Goal: Task Accomplishment & Management: Manage account settings

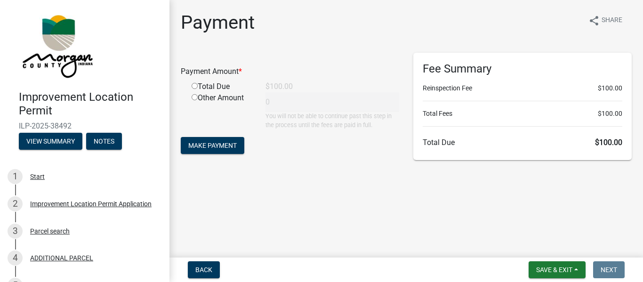
click at [196, 87] on input "radio" at bounding box center [195, 86] width 6 height 6
radio input "true"
type input "100"
click at [218, 145] on span "Make Payment" at bounding box center [212, 146] width 48 height 8
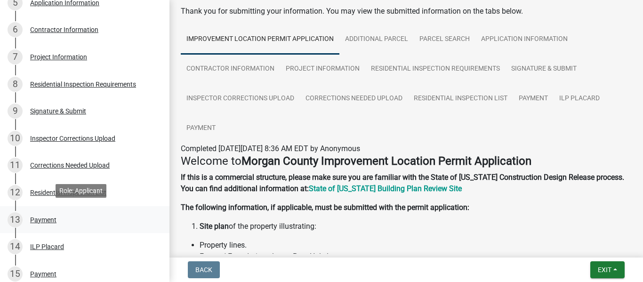
scroll to position [330, 0]
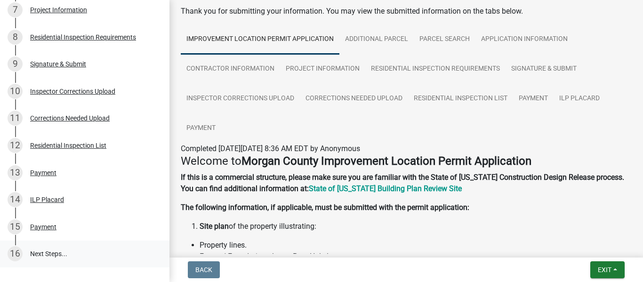
click at [55, 254] on link "16 Next Steps..." at bounding box center [85, 254] width 170 height 27
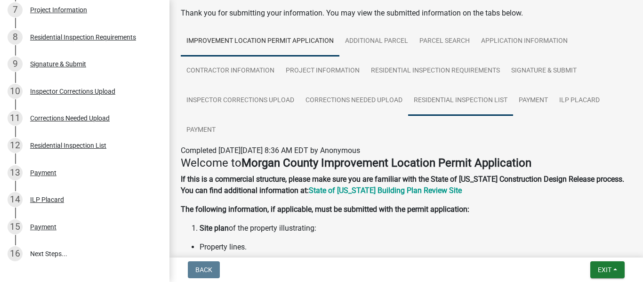
scroll to position [0, 0]
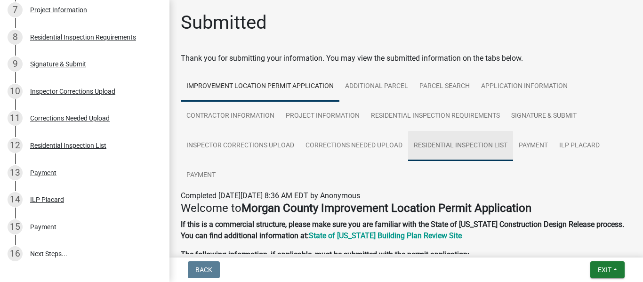
click at [473, 146] on link "Residential Inspection List" at bounding box center [460, 146] width 105 height 30
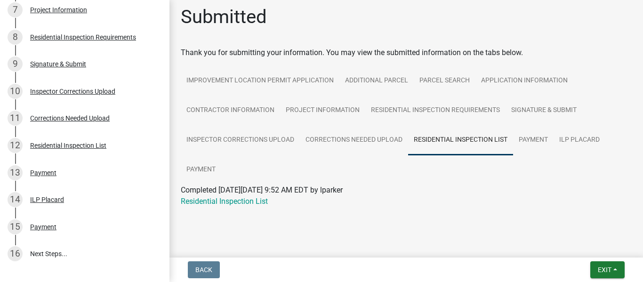
scroll to position [7, 0]
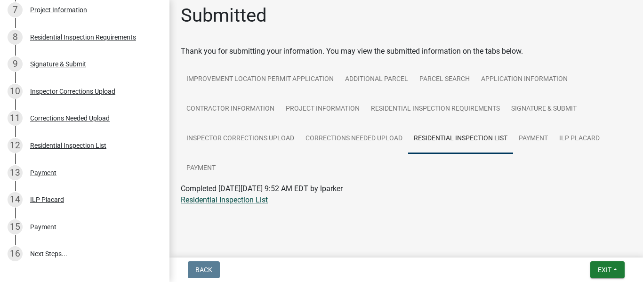
click at [237, 201] on link "Residential Inspection List" at bounding box center [224, 199] width 87 height 9
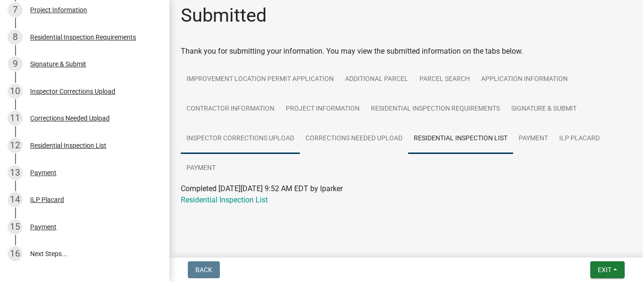
click at [274, 140] on link "Inspector Corrections Upload" at bounding box center [240, 139] width 119 height 30
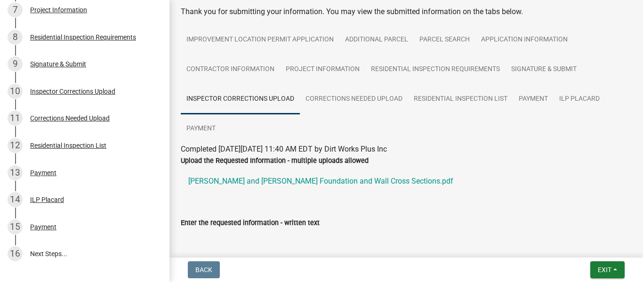
scroll to position [47, 0]
click at [334, 97] on link "Corrections Needed Upload" at bounding box center [354, 99] width 108 height 30
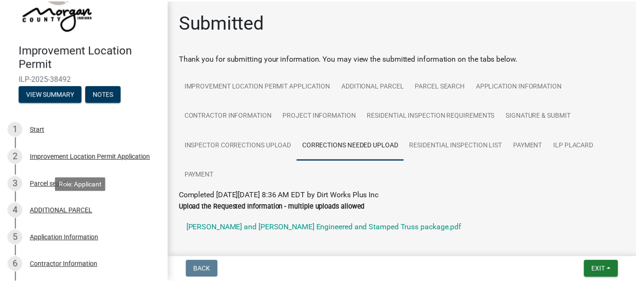
scroll to position [0, 0]
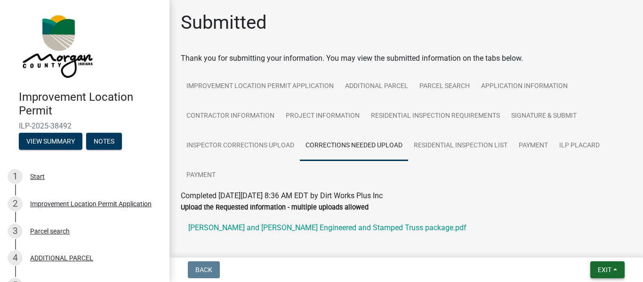
click at [598, 270] on span "Exit" at bounding box center [605, 270] width 14 height 8
click at [567, 244] on button "Save & Exit" at bounding box center [586, 245] width 75 height 23
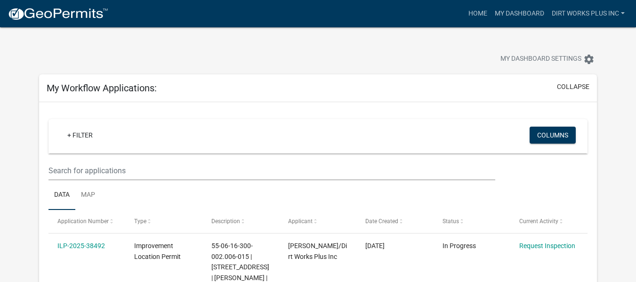
scroll to position [141, 0]
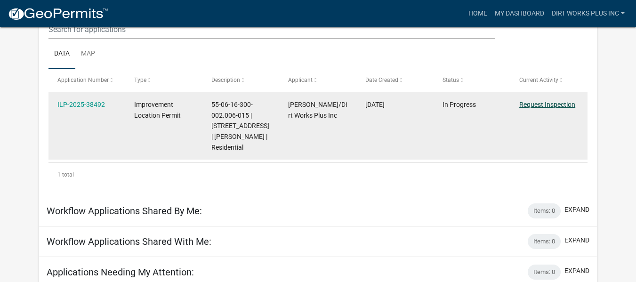
click at [537, 103] on link "Request Inspection" at bounding box center [547, 105] width 56 height 8
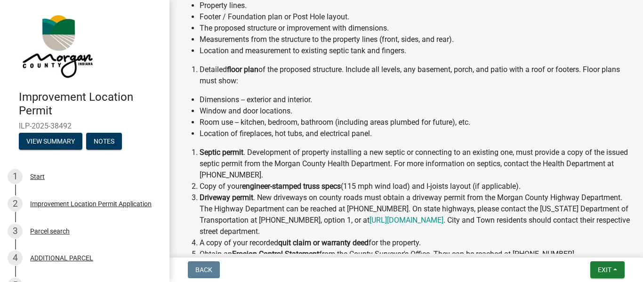
scroll to position [330, 0]
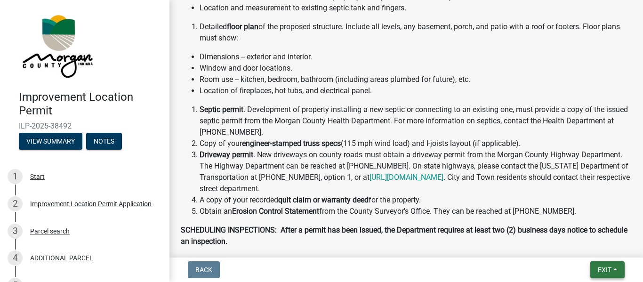
click at [605, 269] on span "Exit" at bounding box center [605, 270] width 14 height 8
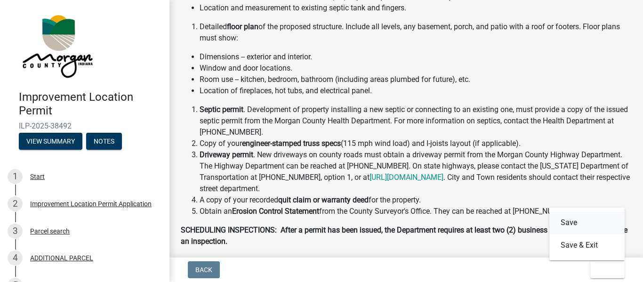
click at [565, 223] on button "Save" at bounding box center [586, 222] width 75 height 23
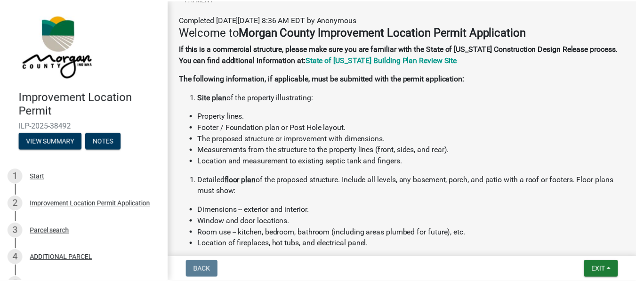
scroll to position [235, 0]
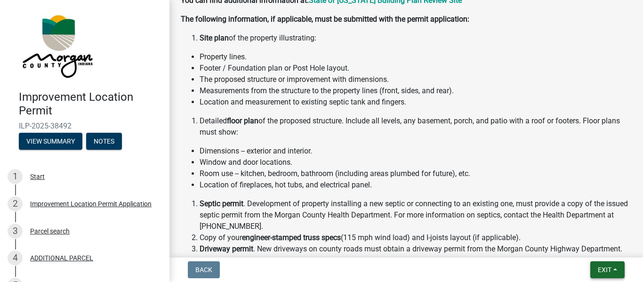
click at [608, 267] on span "Exit" at bounding box center [605, 270] width 14 height 8
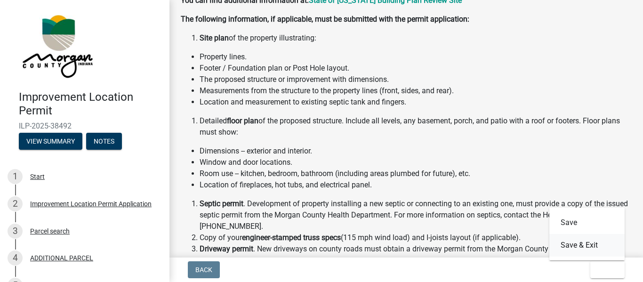
click at [575, 245] on button "Save & Exit" at bounding box center [586, 245] width 75 height 23
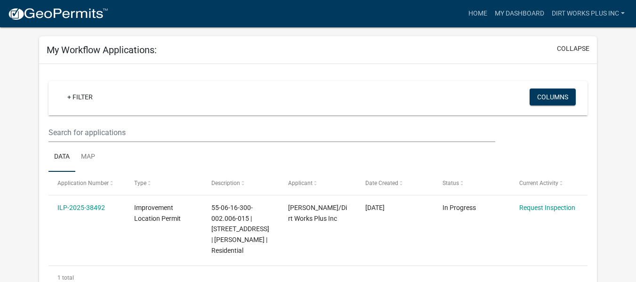
scroll to position [36, 0]
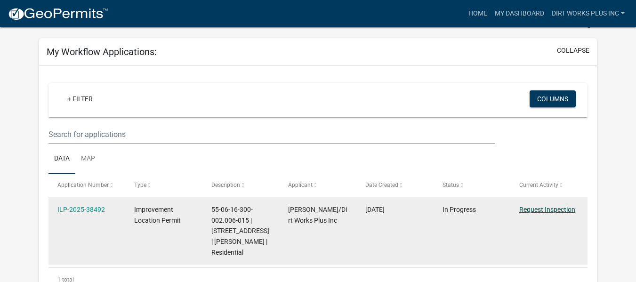
click at [545, 209] on link "Request Inspection" at bounding box center [547, 210] width 56 height 8
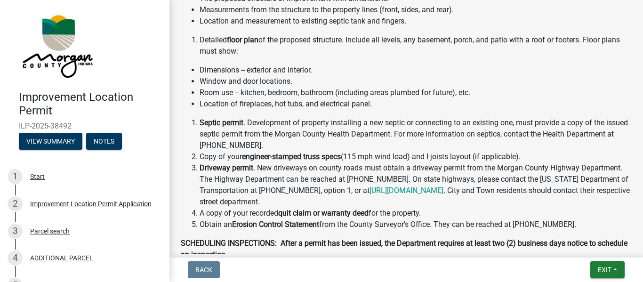
scroll to position [469, 0]
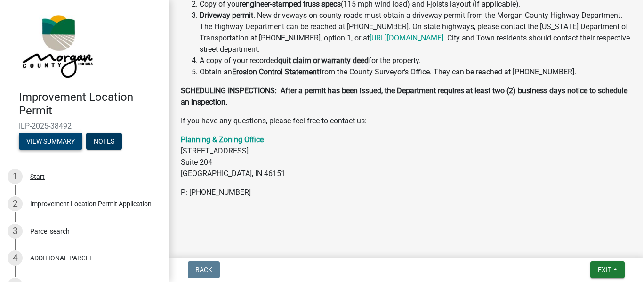
click at [45, 139] on button "View Summary" at bounding box center [51, 141] width 64 height 17
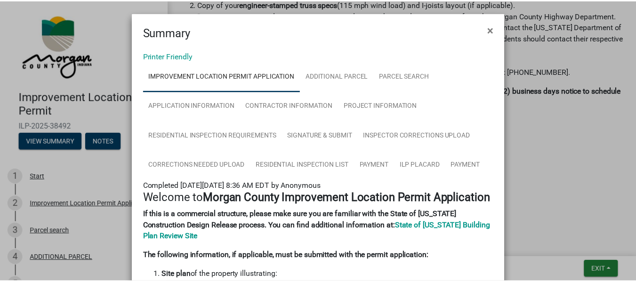
scroll to position [0, 0]
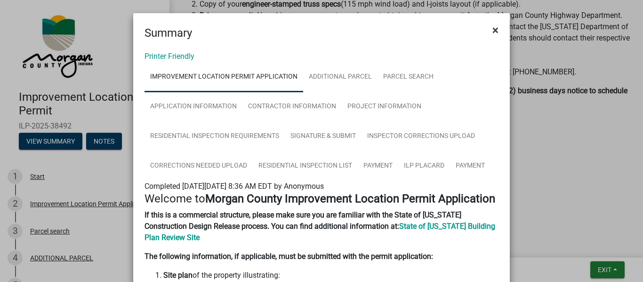
click at [492, 29] on span "×" at bounding box center [495, 30] width 6 height 13
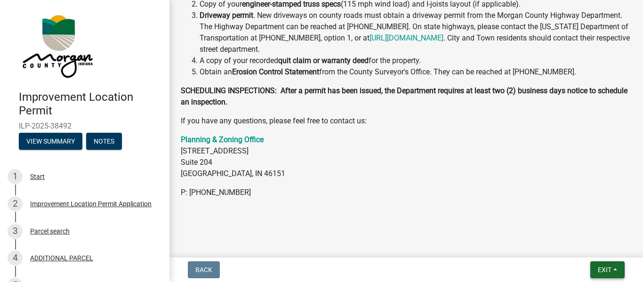
click at [600, 265] on button "Exit" at bounding box center [607, 269] width 34 height 17
click at [580, 243] on button "Save & Exit" at bounding box center [586, 245] width 75 height 23
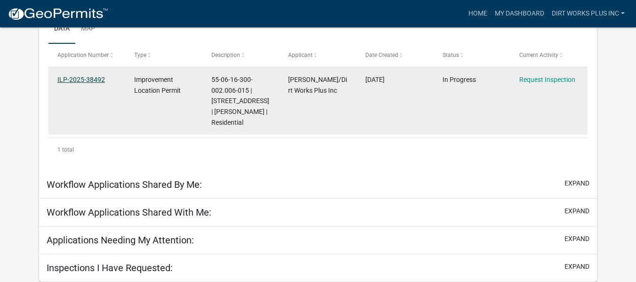
scroll to position [166, 0]
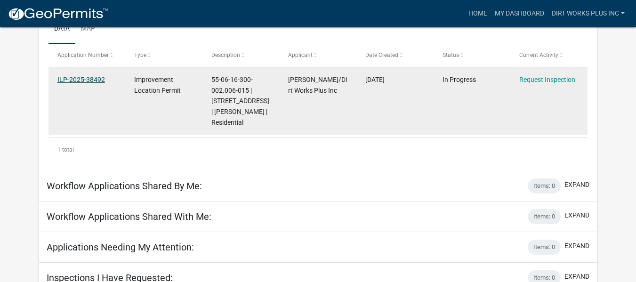
click at [71, 78] on link "ILP-2025-38492" at bounding box center [81, 80] width 48 height 8
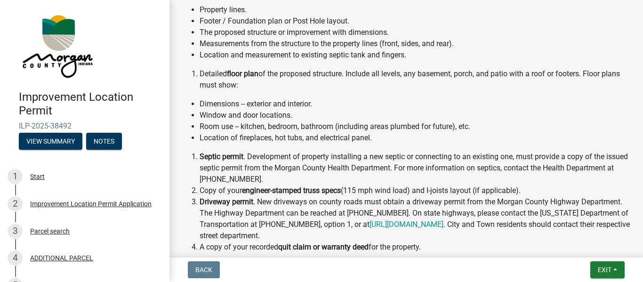
scroll to position [469, 0]
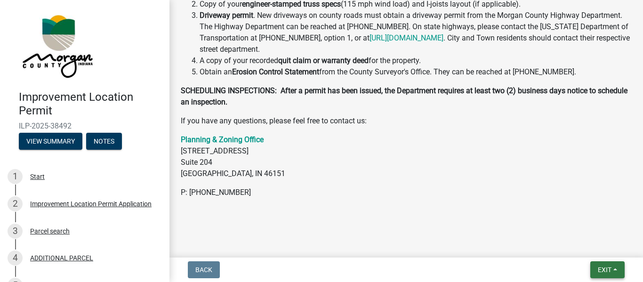
click at [607, 269] on span "Exit" at bounding box center [605, 270] width 14 height 8
click at [605, 269] on span "Exit" at bounding box center [605, 270] width 14 height 8
